Goal: Communication & Community: Participate in discussion

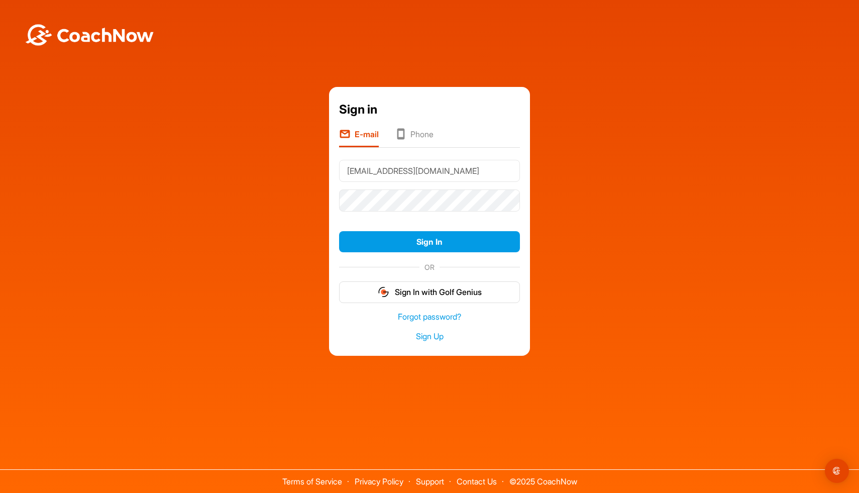
type input "[EMAIL_ADDRESS][DOMAIN_NAME]"
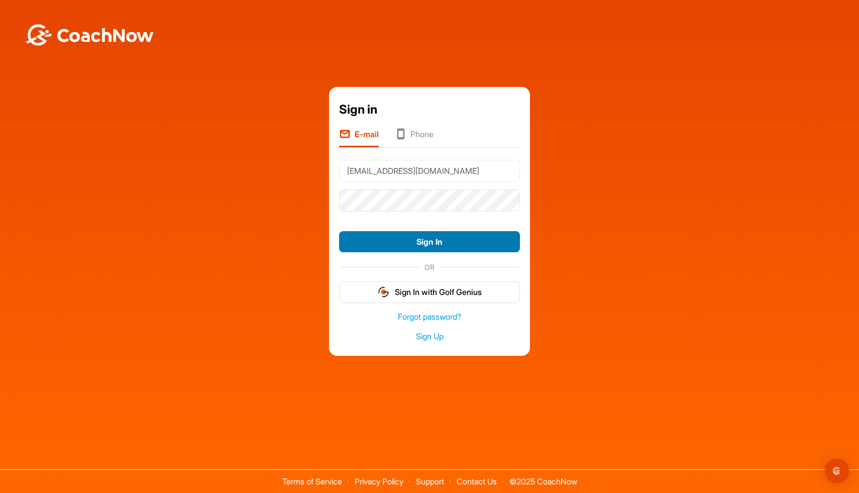
click at [413, 244] on button "Sign In" at bounding box center [429, 242] width 181 height 22
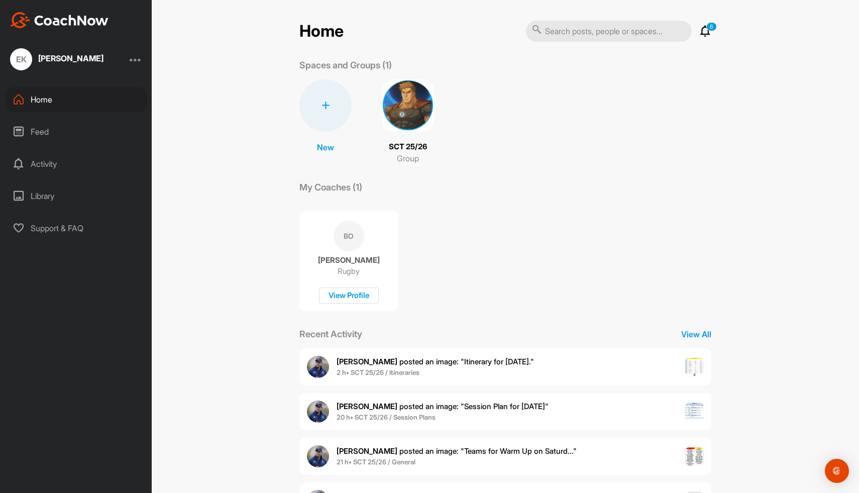
click at [401, 97] on img at bounding box center [408, 105] width 52 height 52
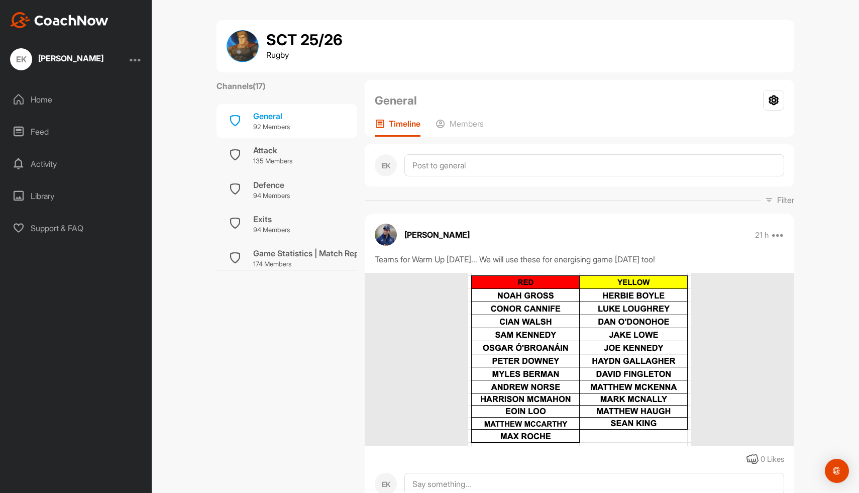
click at [298, 267] on p "174 Members" at bounding box center [311, 264] width 117 height 10
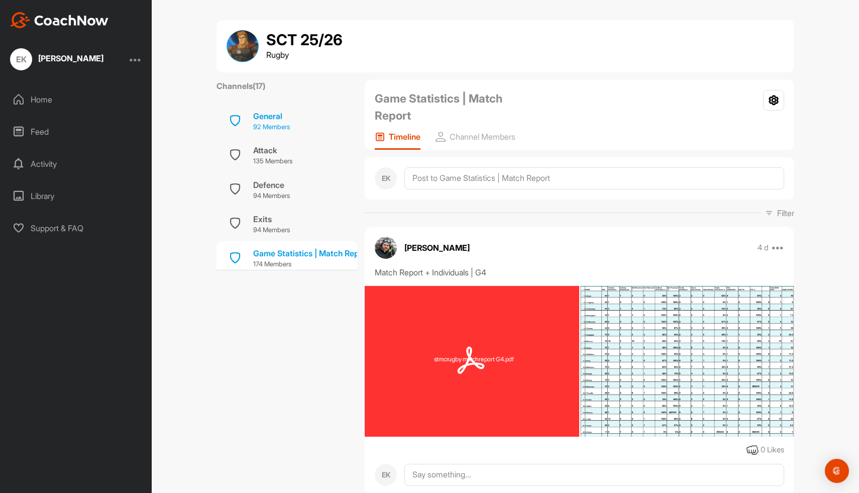
click at [316, 118] on div "General 92 Members" at bounding box center [287, 121] width 141 height 34
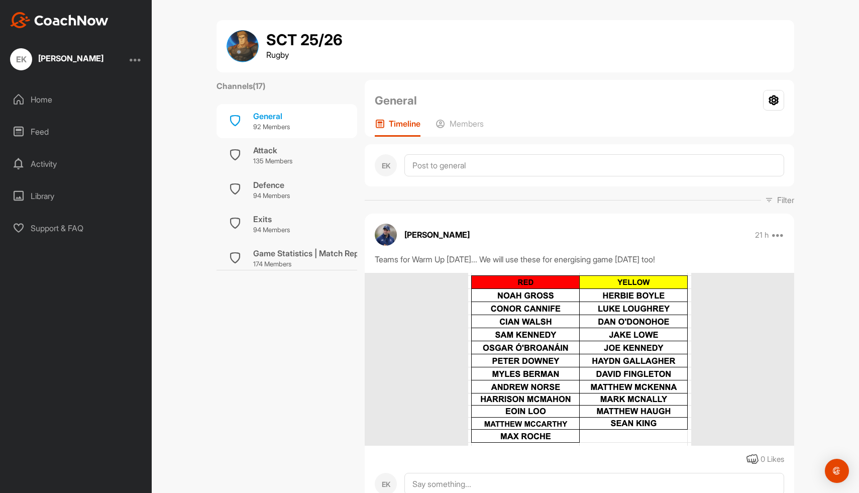
click at [222, 86] on label "Channels ( 17 )" at bounding box center [241, 86] width 49 height 12
click at [135, 98] on div "Home" at bounding box center [77, 99] width 142 height 25
